Goal: Information Seeking & Learning: Check status

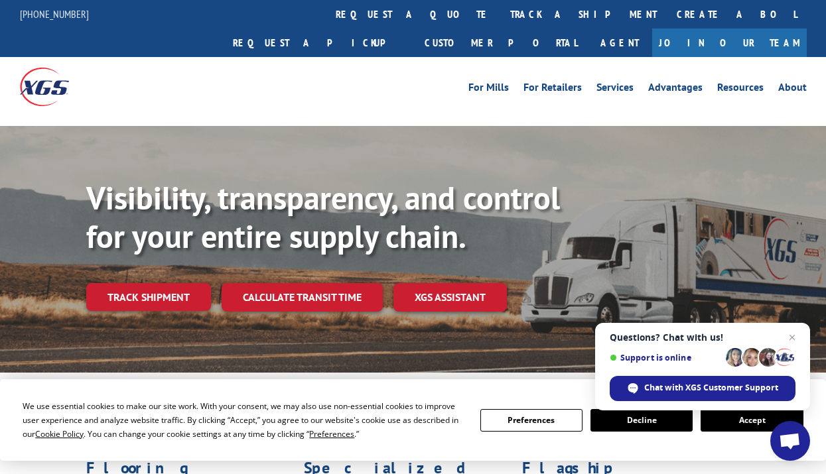
click at [729, 410] on span "Questions? Chat with us! Support is online Chat with XGS Customer Support" at bounding box center [702, 367] width 215 height 88
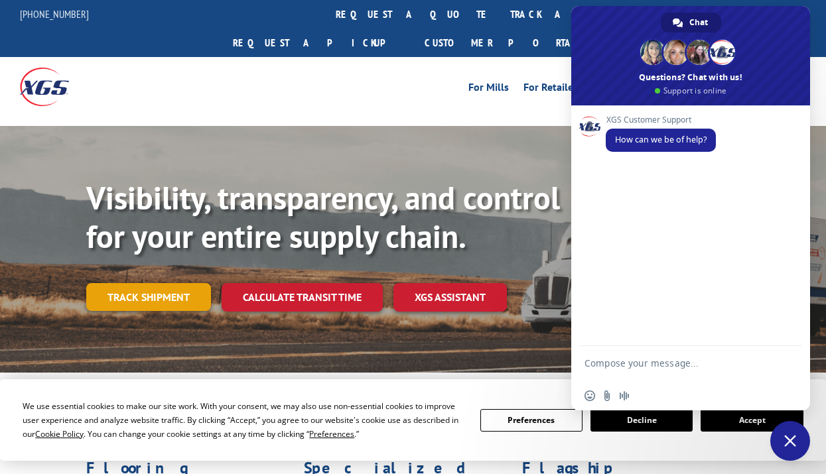
click at [152, 283] on link "Track shipment" at bounding box center [148, 297] width 125 height 28
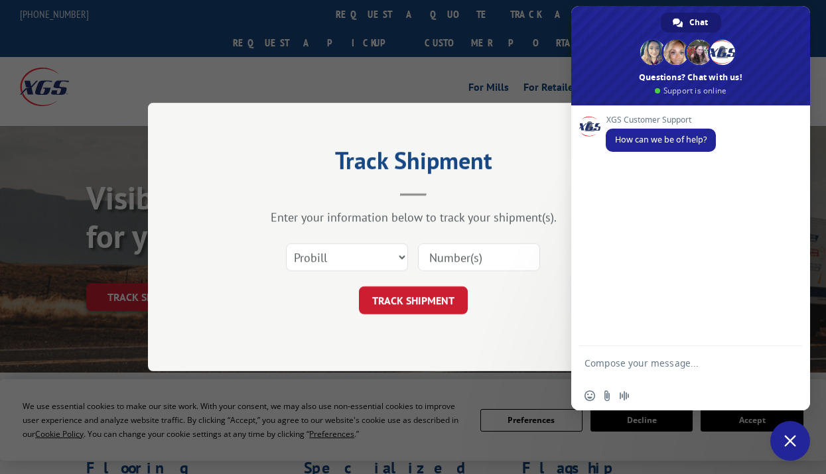
click at [794, 460] on span "Close chat" at bounding box center [790, 441] width 40 height 40
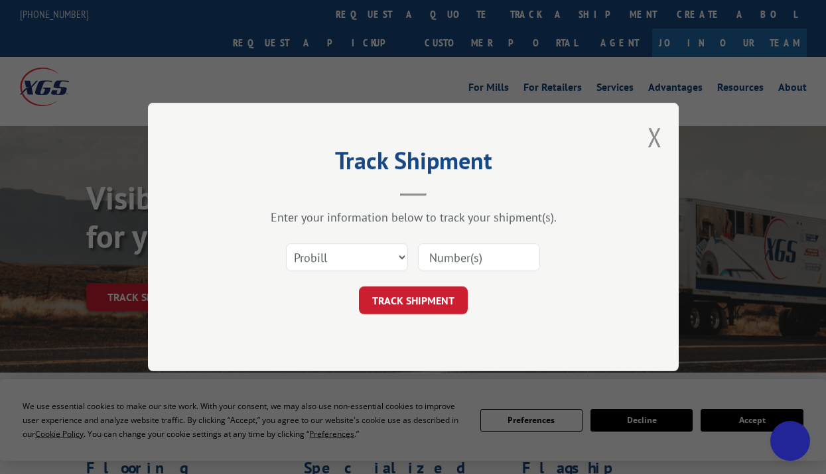
click at [784, 444] on span "Close chat" at bounding box center [790, 441] width 14 height 14
click at [479, 255] on input at bounding box center [479, 257] width 122 height 28
paste input "16944745"
type input "16944745"
click at [412, 294] on button "TRACK SHIPMENT" at bounding box center [413, 300] width 109 height 28
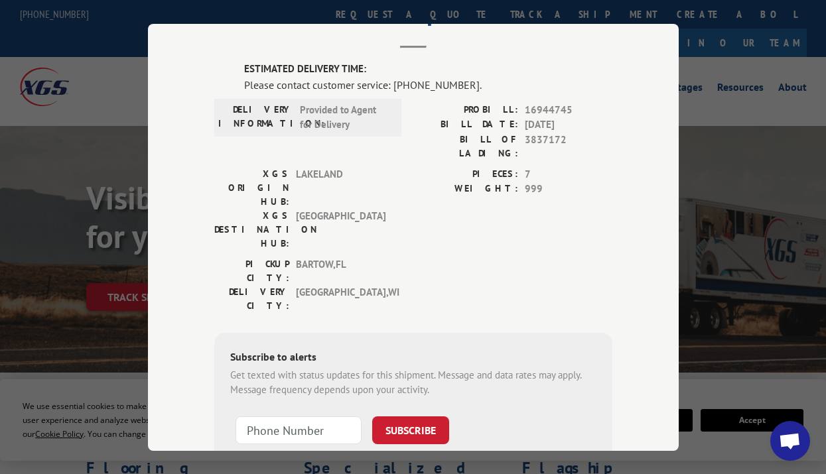
scroll to position [3, 0]
